Goal: Information Seeking & Learning: Learn about a topic

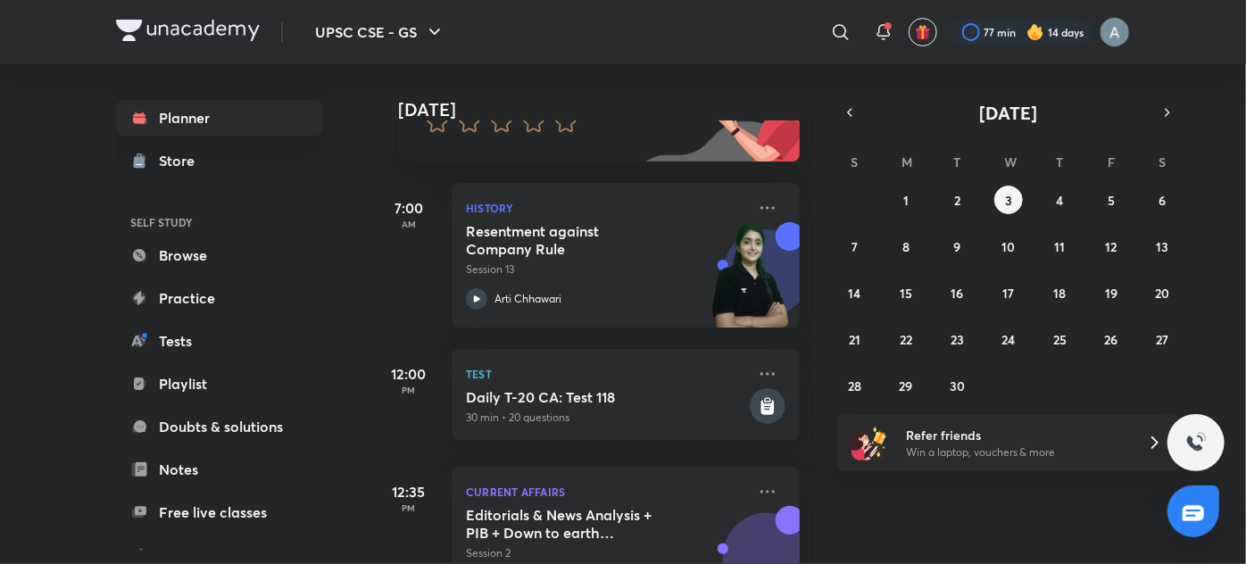
scroll to position [203, 0]
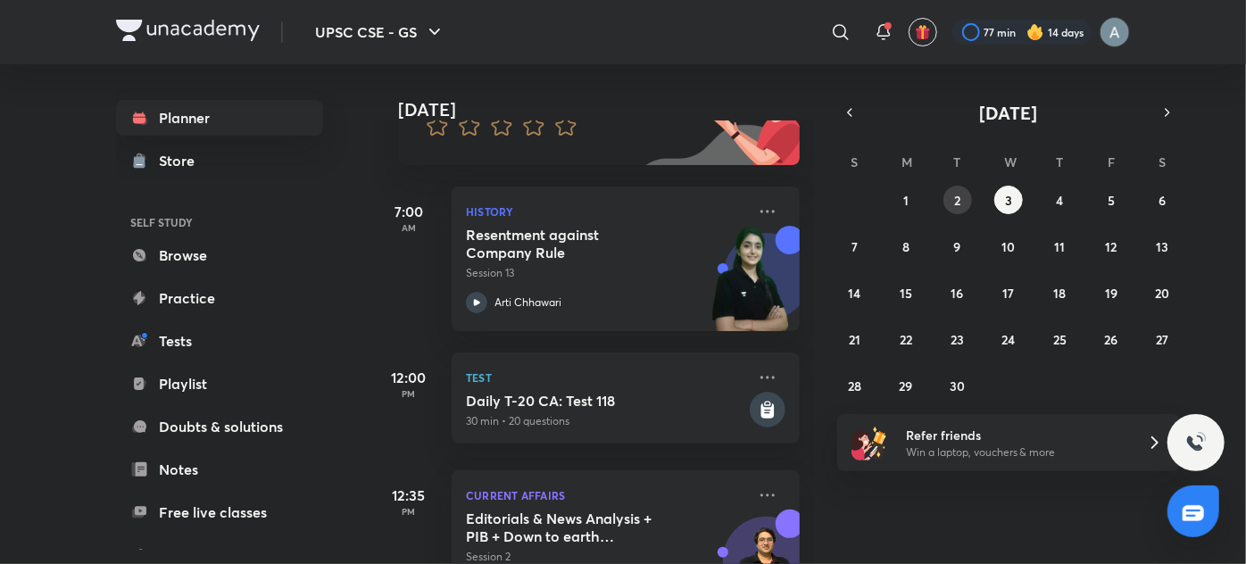
click at [954, 206] on abbr "2" at bounding box center [957, 200] width 6 height 17
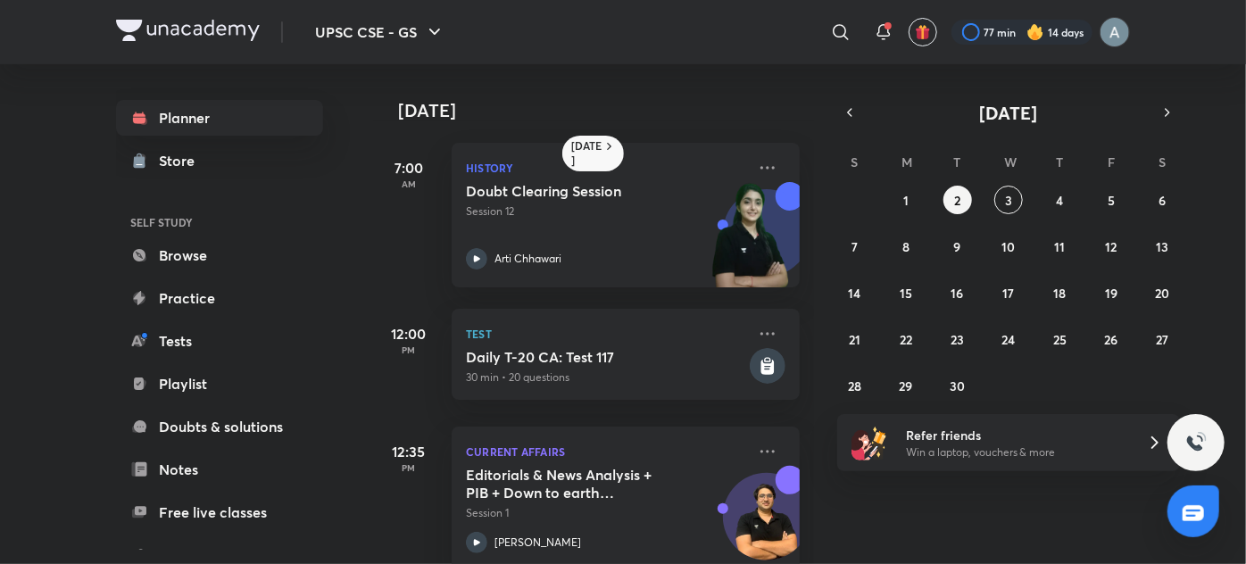
scroll to position [200, 0]
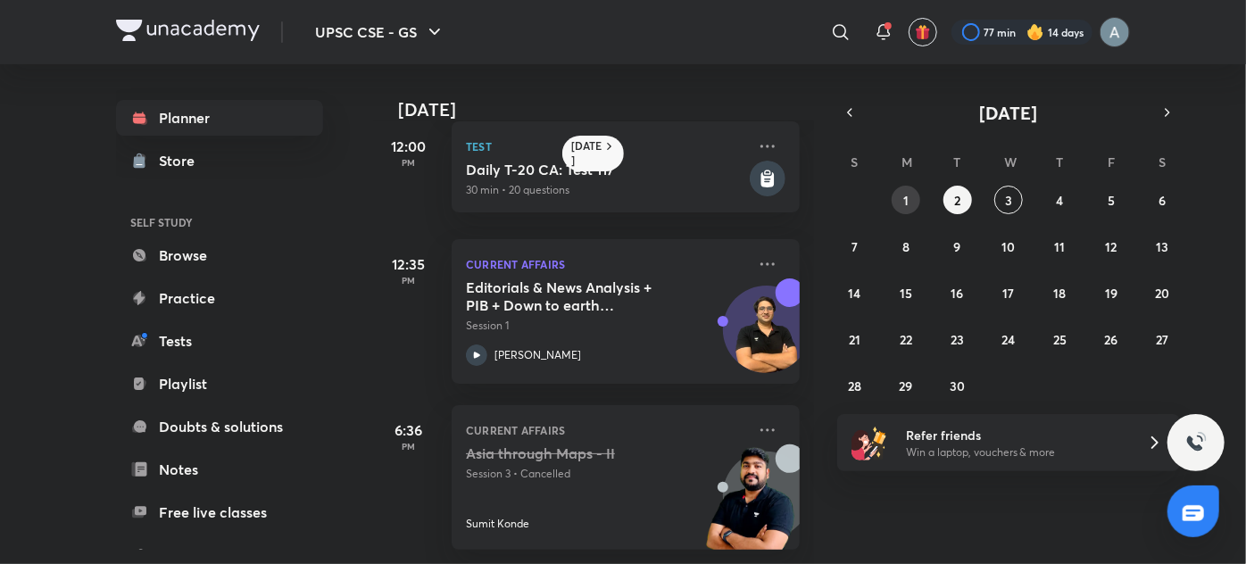
click at [899, 202] on button "1" at bounding box center [905, 200] width 29 height 29
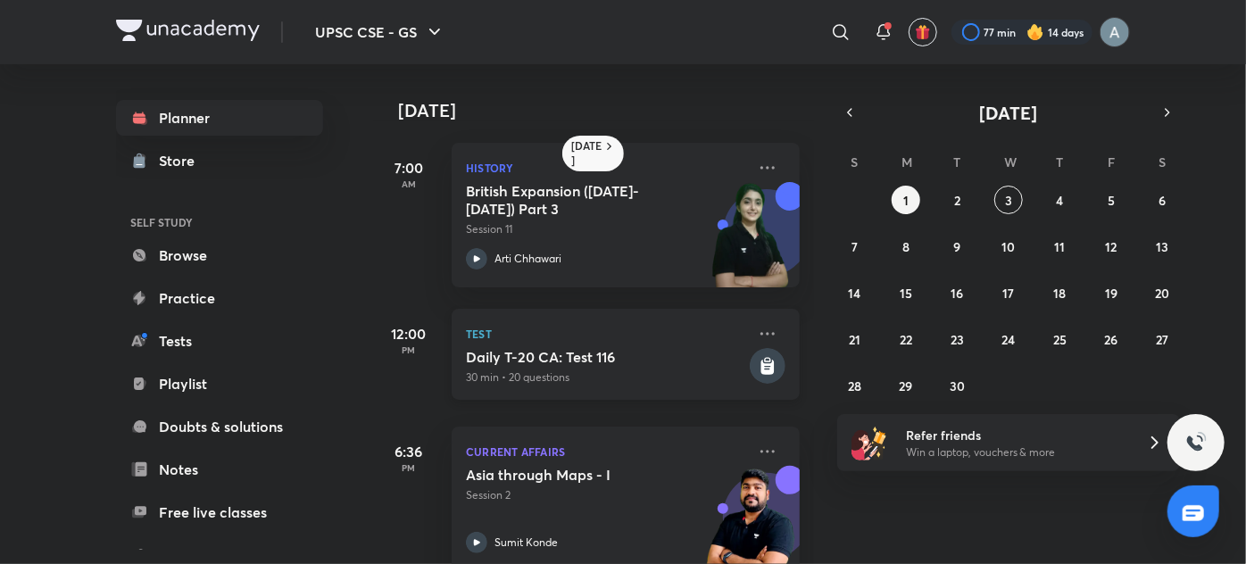
scroll to position [253, 0]
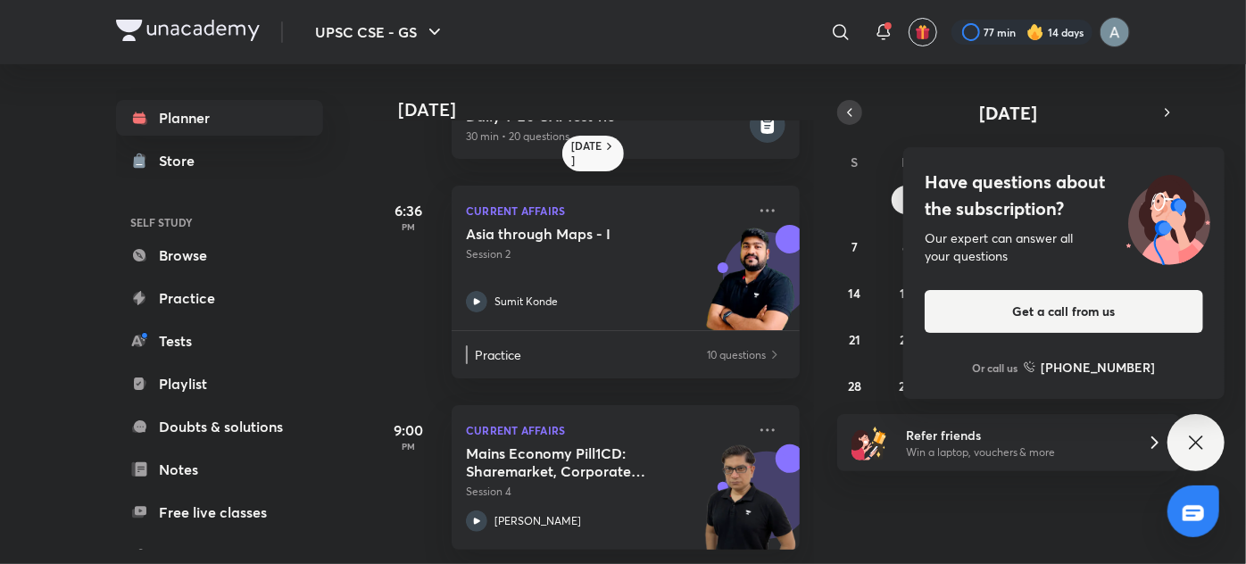
click at [847, 100] on button "button" at bounding box center [849, 112] width 25 height 25
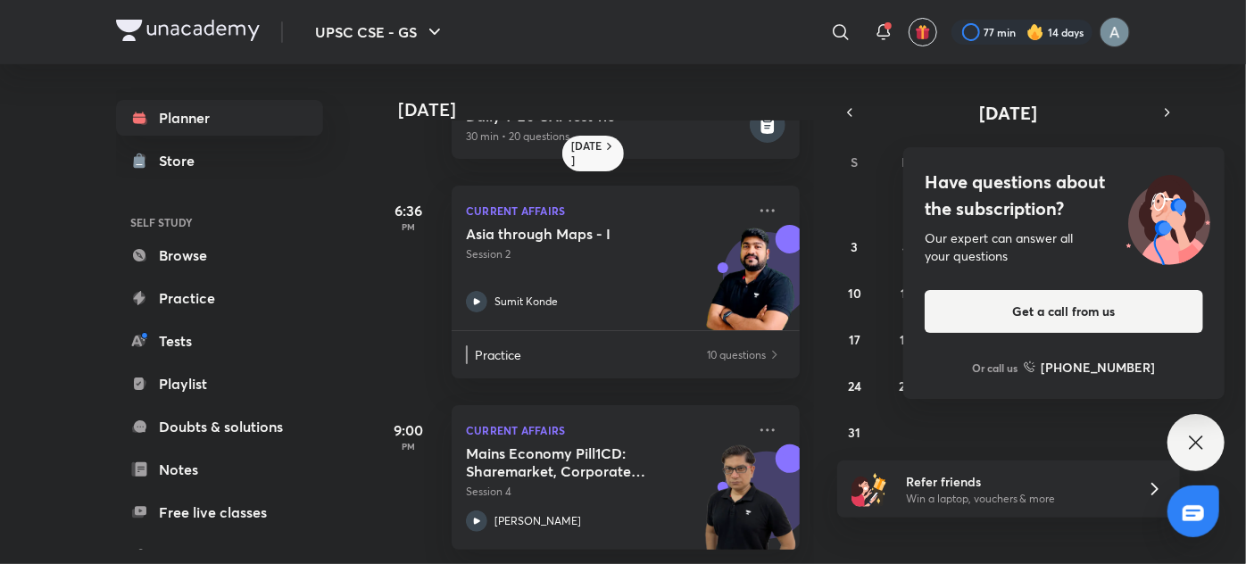
click at [1191, 442] on icon at bounding box center [1195, 442] width 21 height 21
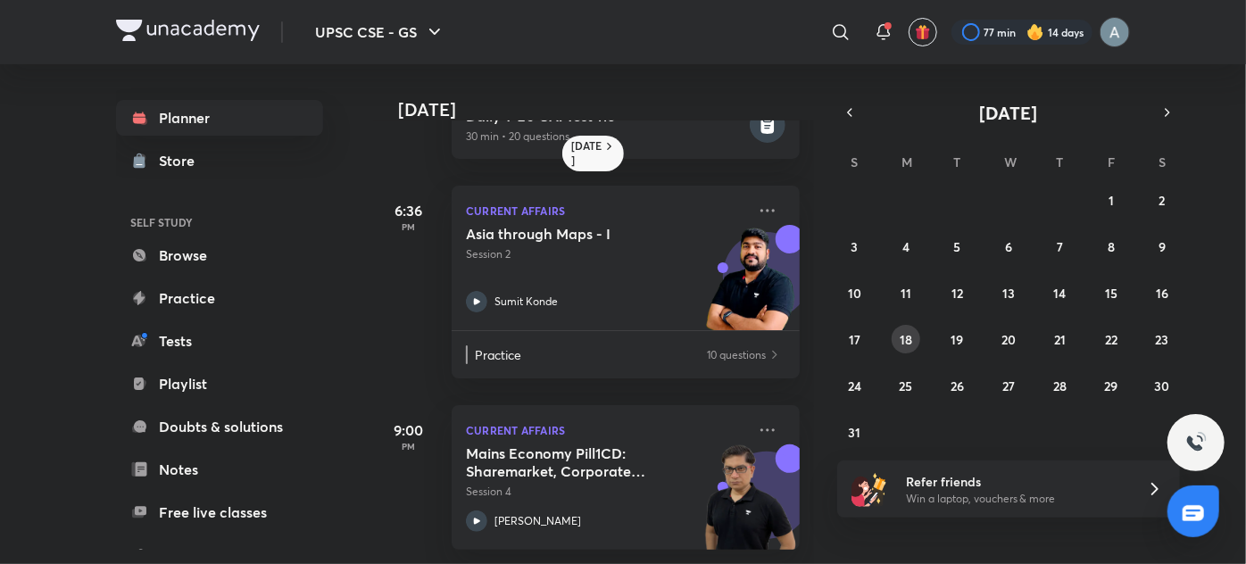
click at [904, 343] on abbr "18" at bounding box center [905, 339] width 12 height 17
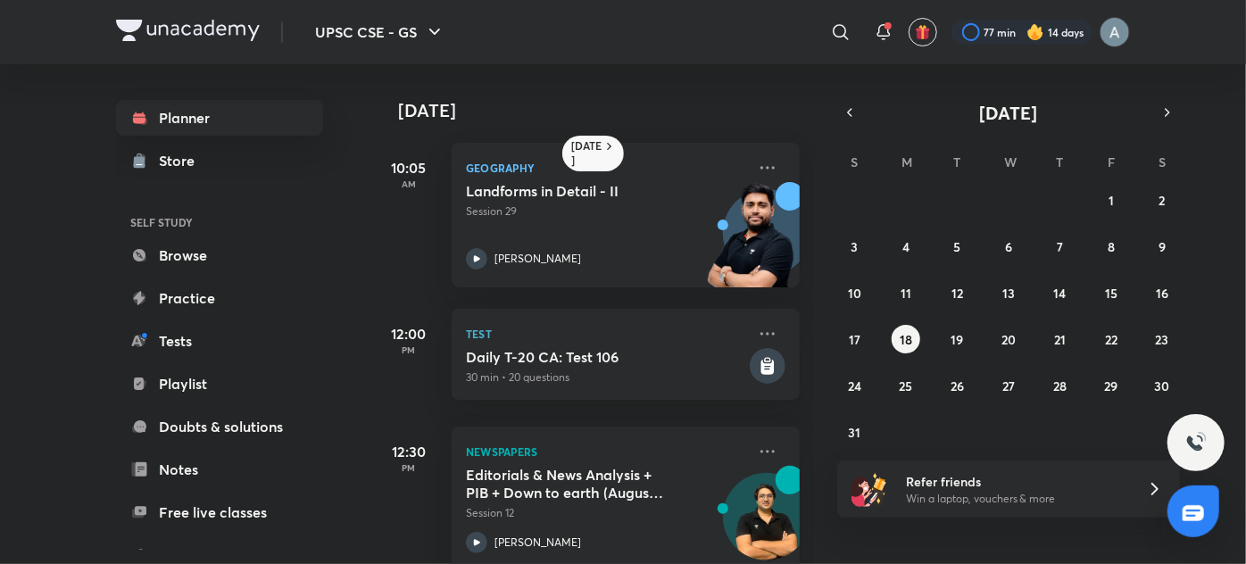
scroll to position [200, 0]
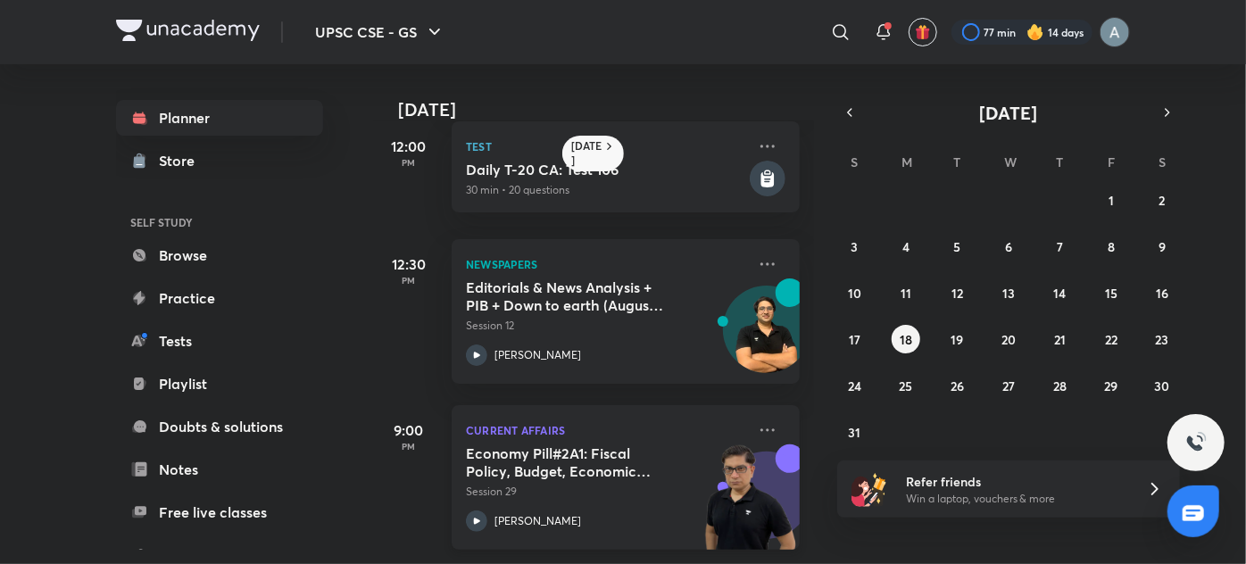
click at [577, 444] on h5 "Economy Pill#2A1: Fiscal Policy, Budget, Economic Survey- an Introduction" at bounding box center [577, 462] width 222 height 36
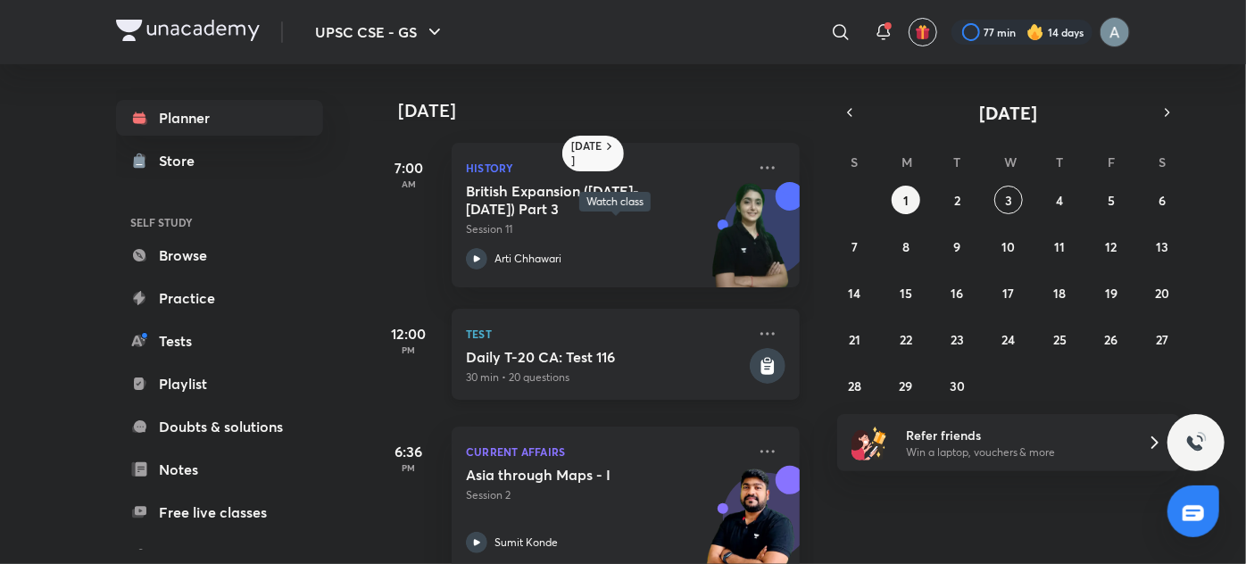
scroll to position [253, 0]
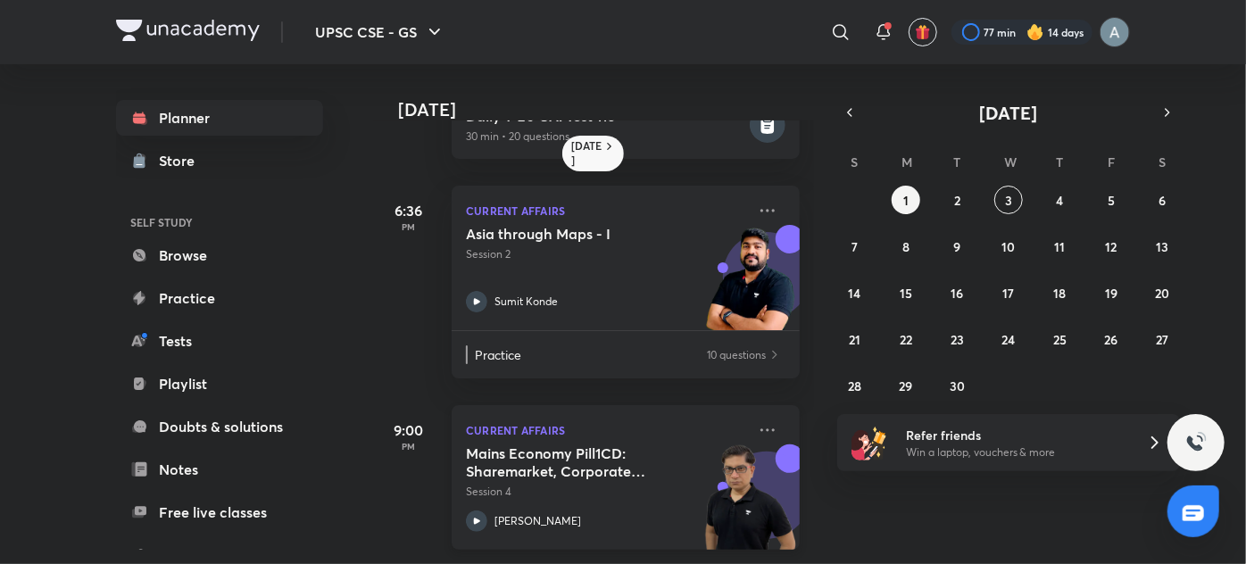
click at [608, 460] on h5 "Mains Economy Pill1CD: Sharemarket, Corporate Governance, Insurance Pension Fin…" at bounding box center [577, 462] width 222 height 36
